Goal: Find specific page/section: Find specific page/section

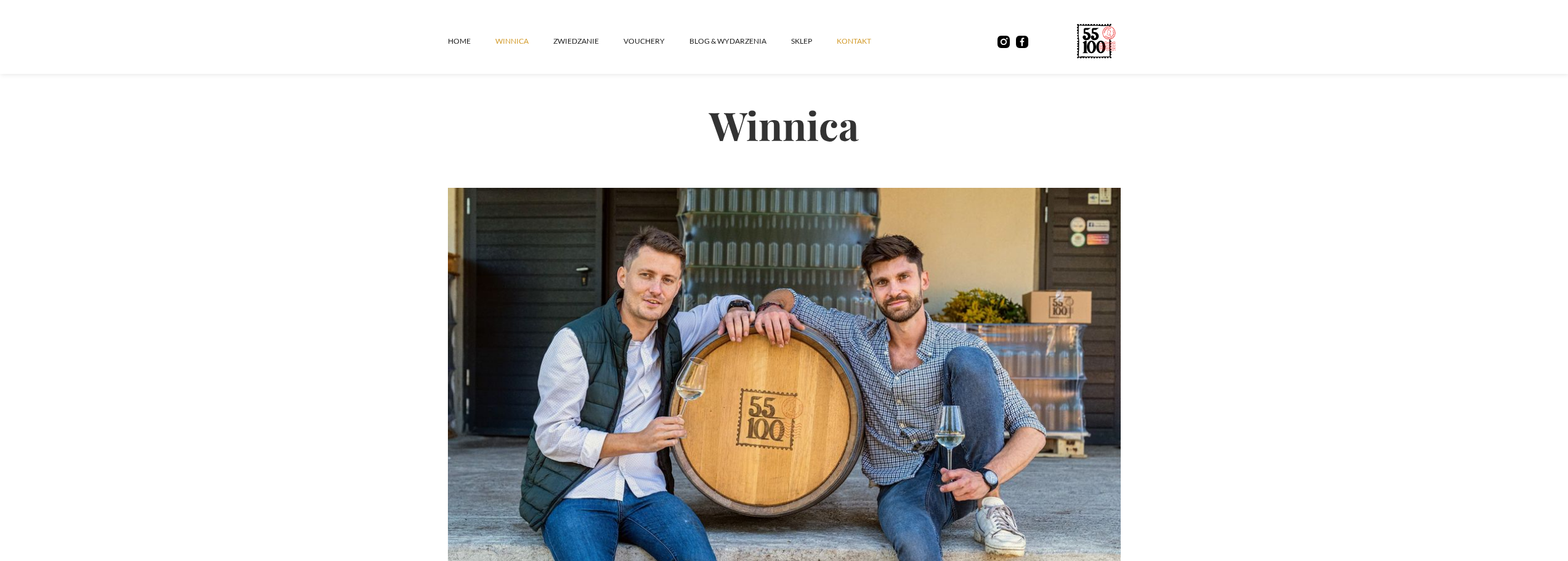
click at [859, 42] on link "kontakt" at bounding box center [866, 42] width 59 height 37
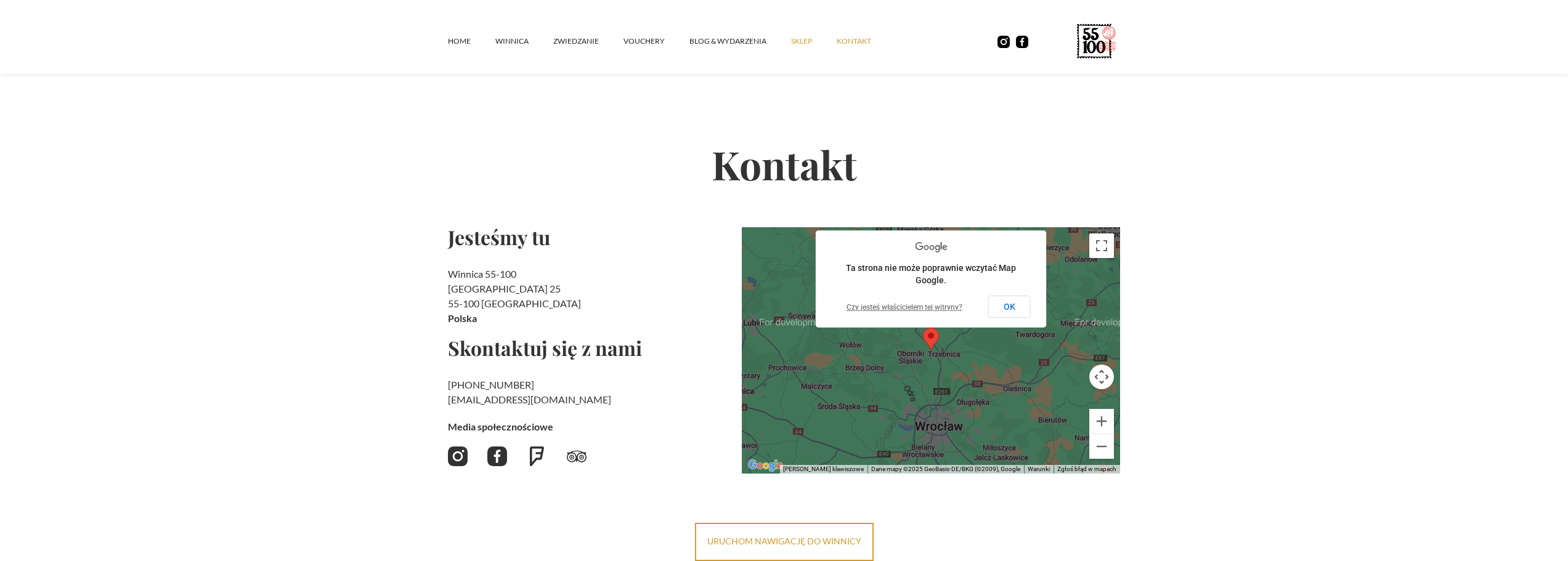
click at [800, 34] on link "SKLEP" at bounding box center [814, 42] width 45 height 37
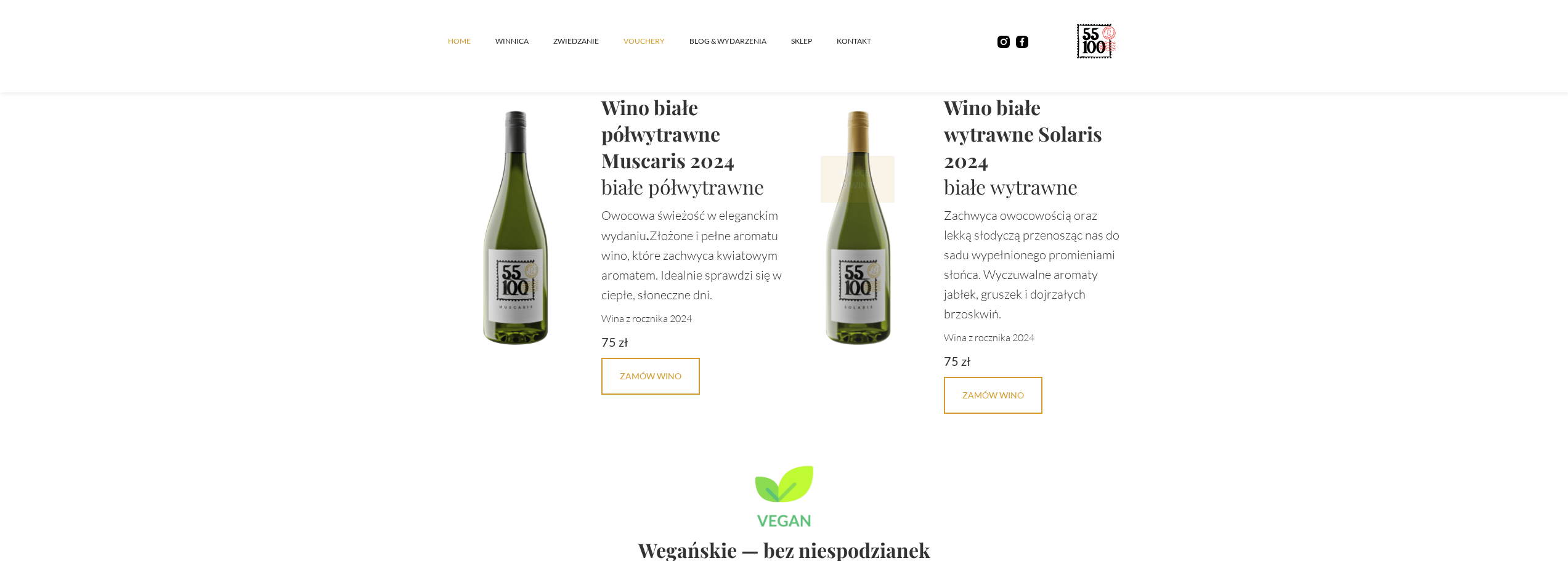
scroll to position [2976, 0]
click at [799, 44] on link "SKLEP" at bounding box center [814, 42] width 45 height 37
